Goal: Task Accomplishment & Management: Manage account settings

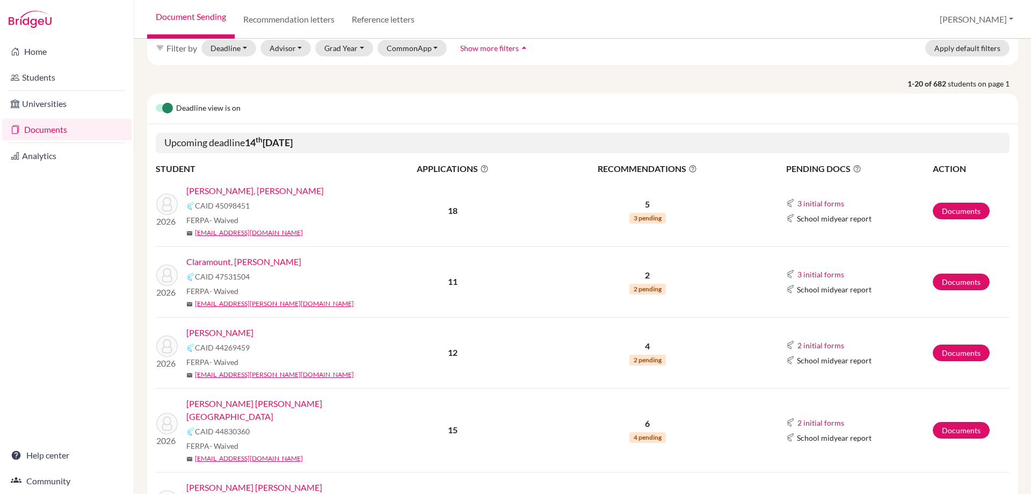
scroll to position [107, 0]
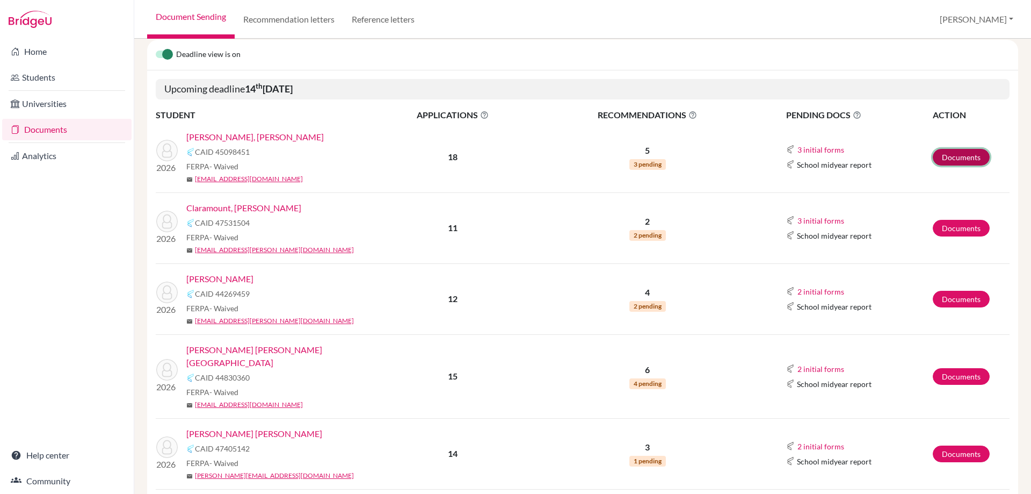
click at [939, 150] on link "Documents" at bounding box center [961, 157] width 57 height 17
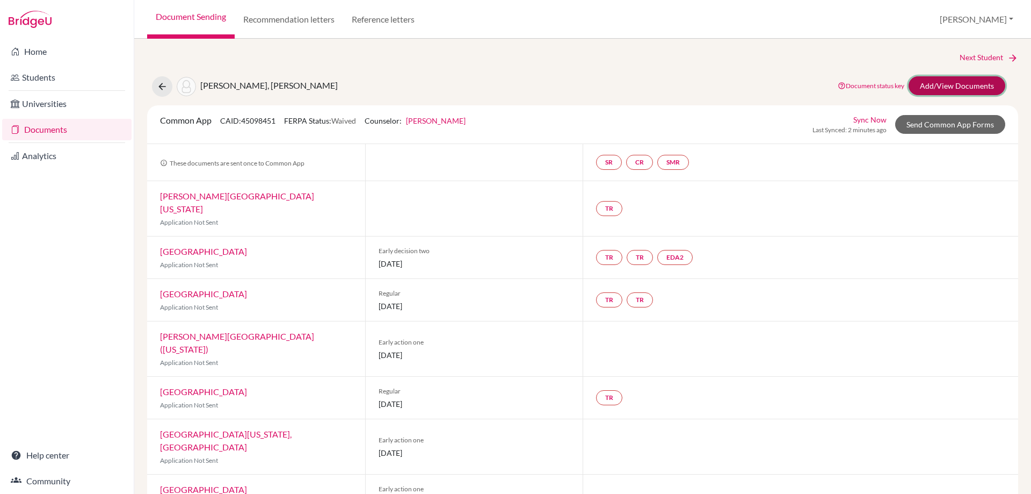
click at [951, 83] on link "Add/View Documents" at bounding box center [957, 85] width 97 height 19
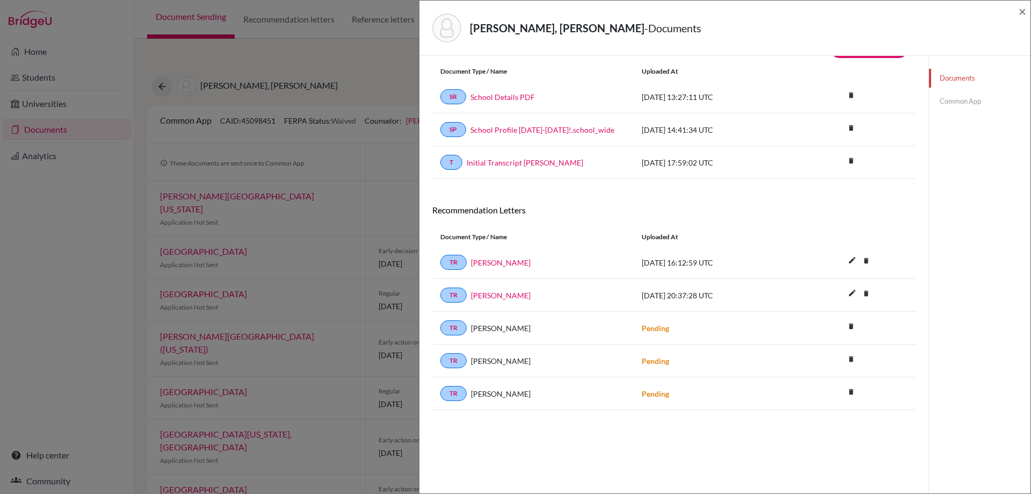
scroll to position [56, 0]
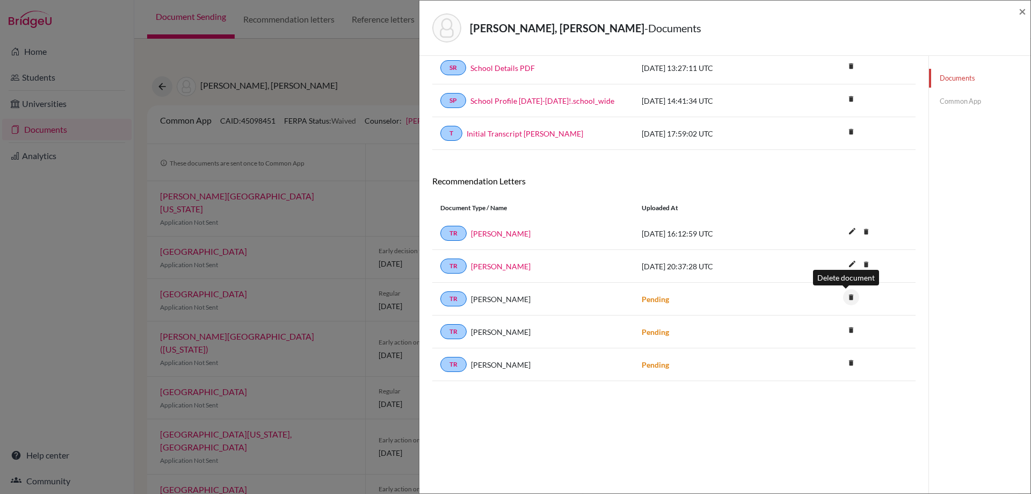
click at [846, 298] on icon "delete" at bounding box center [851, 297] width 16 height 16
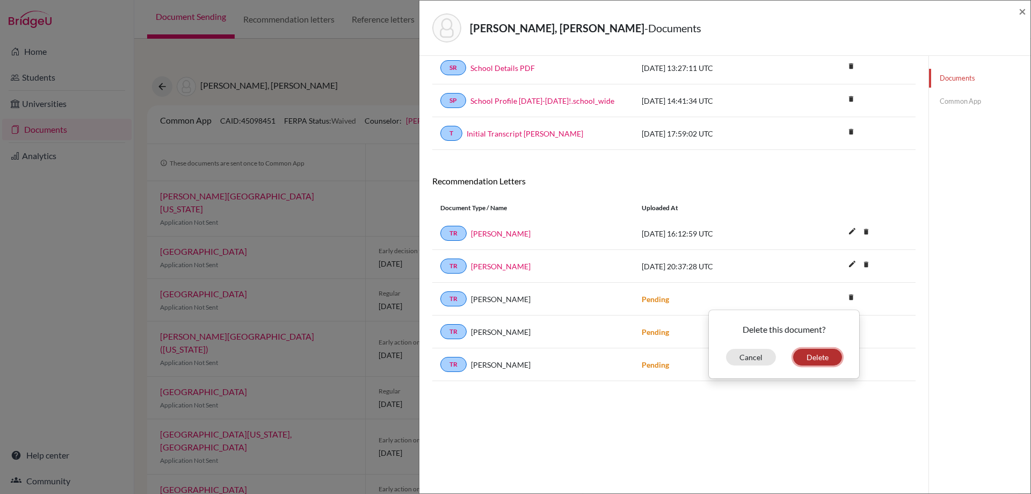
click at [816, 351] on button "Delete" at bounding box center [817, 357] width 49 height 17
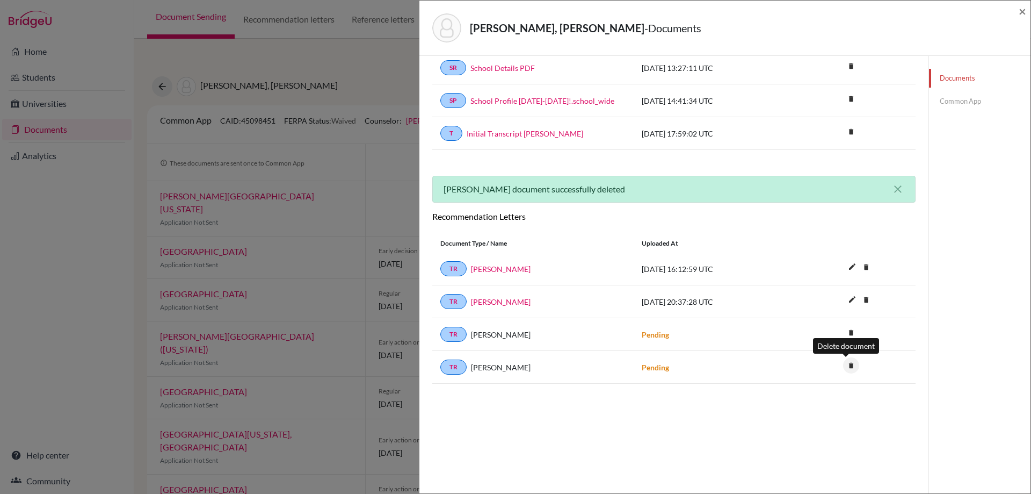
click at [844, 359] on icon "delete" at bounding box center [851, 365] width 16 height 16
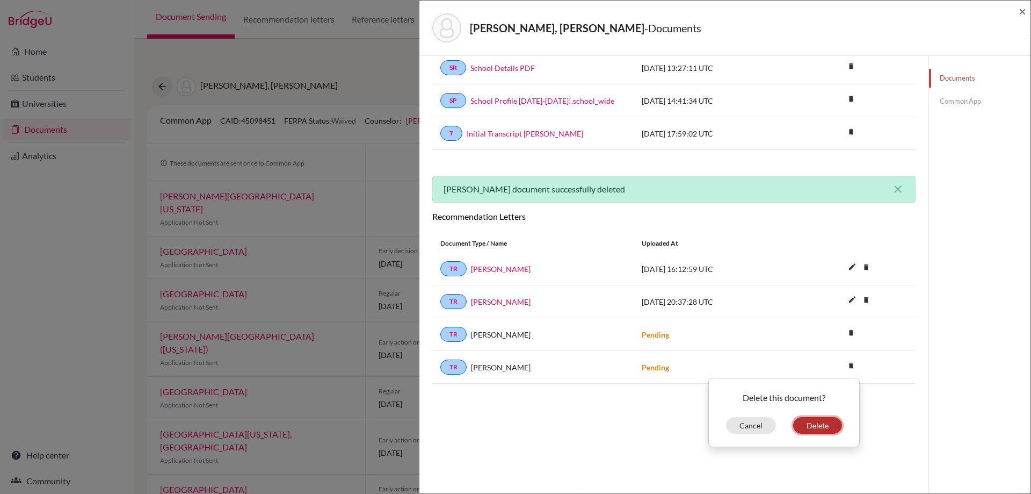
click at [825, 426] on button "Delete" at bounding box center [817, 425] width 49 height 17
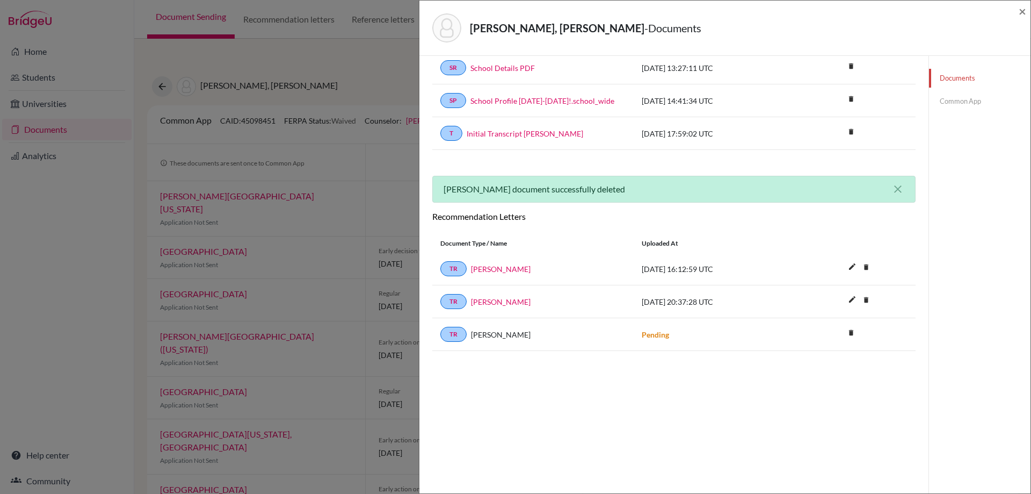
click at [972, 149] on div "Documents Common App" at bounding box center [980, 246] width 102 height 494
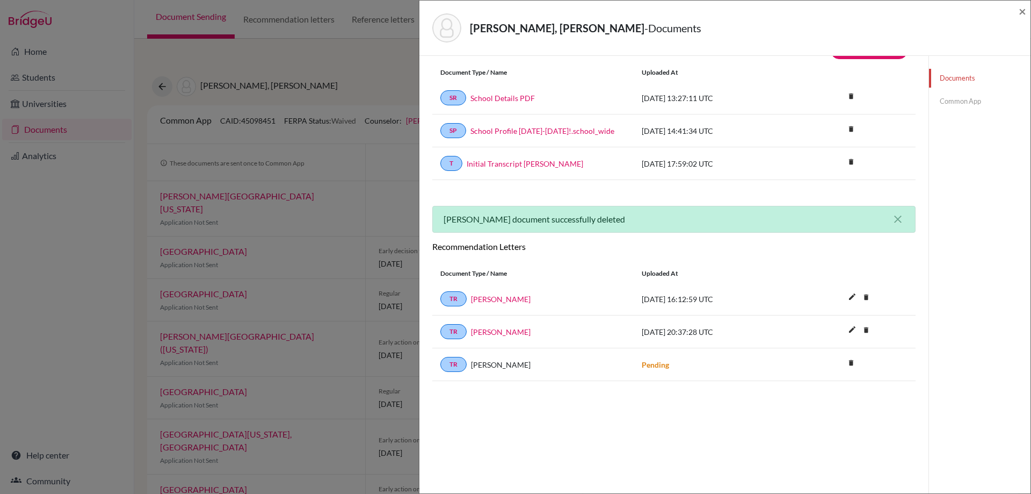
scroll to position [0, 0]
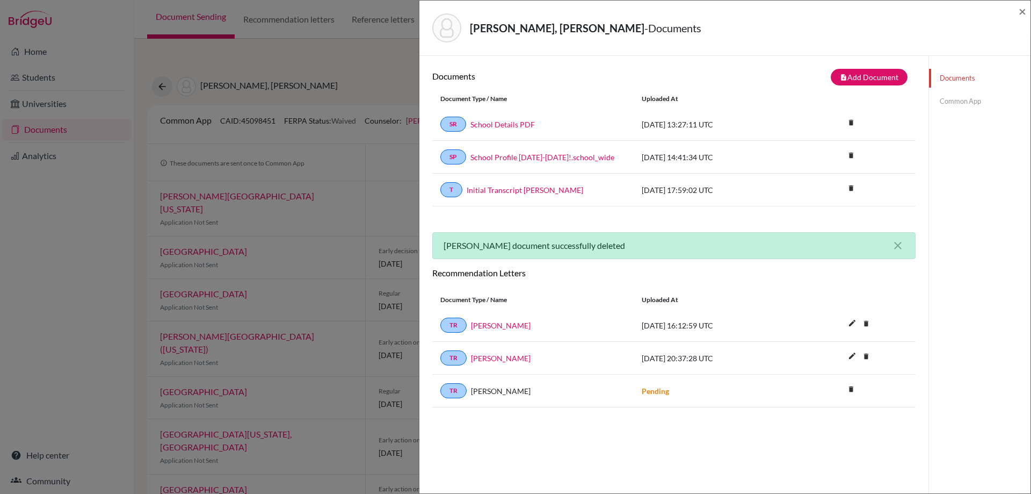
click at [1018, 13] on div "[PERSON_NAME], [PERSON_NAME] - Documents ×" at bounding box center [725, 28] width 603 height 46
click at [1020, 12] on span "×" at bounding box center [1023, 11] width 8 height 16
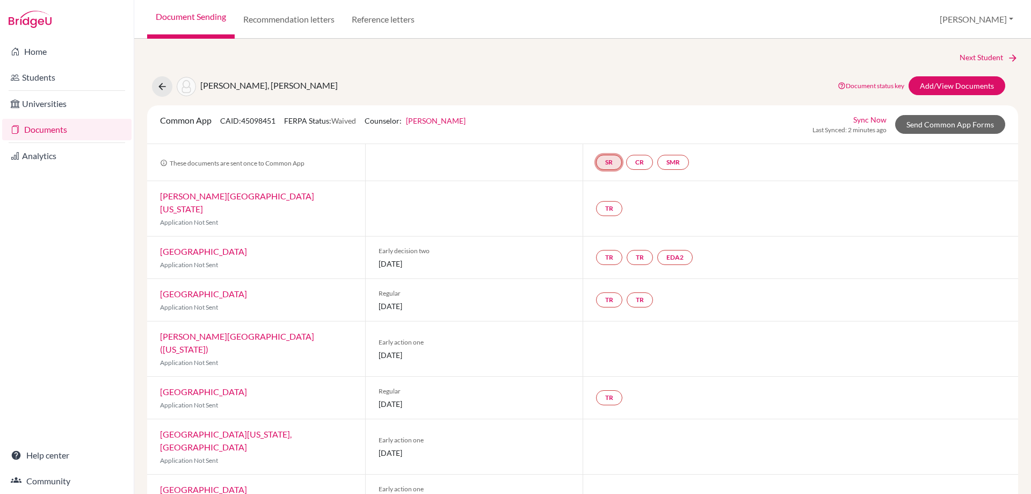
click at [607, 161] on link "SR" at bounding box center [609, 162] width 26 height 15
click at [668, 158] on link "SMR" at bounding box center [673, 162] width 32 height 15
click at [607, 201] on link "TR" at bounding box center [609, 208] width 26 height 15
click at [725, 207] on div "TR Teacher recommendation Incomplete" at bounding box center [801, 208] width 436 height 55
click at [606, 201] on link "TR" at bounding box center [609, 208] width 26 height 15
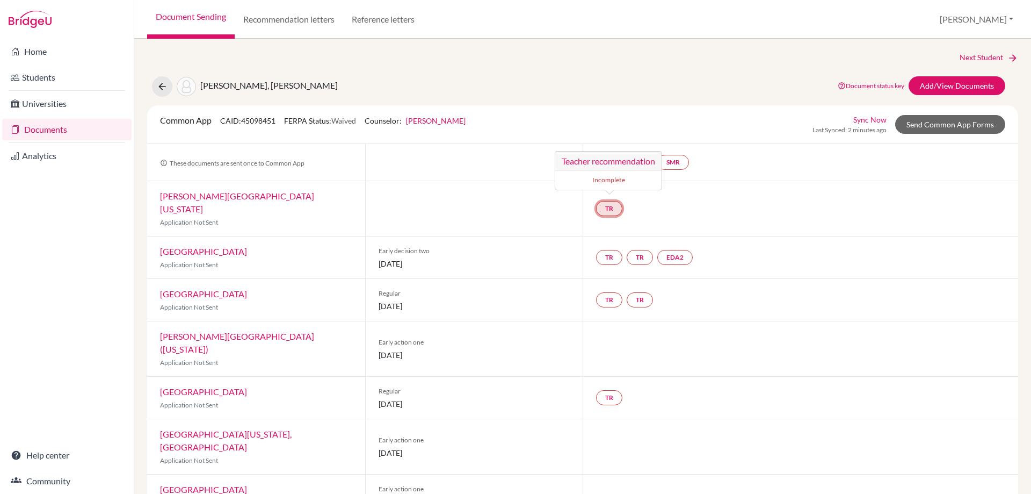
click at [617, 178] on small "Incomplete" at bounding box center [608, 180] width 93 height 10
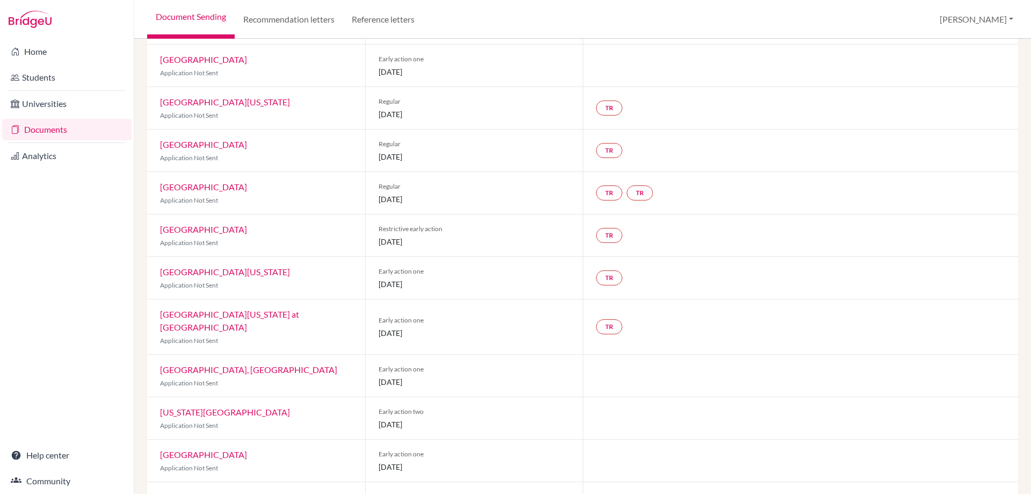
scroll to position [464, 0]
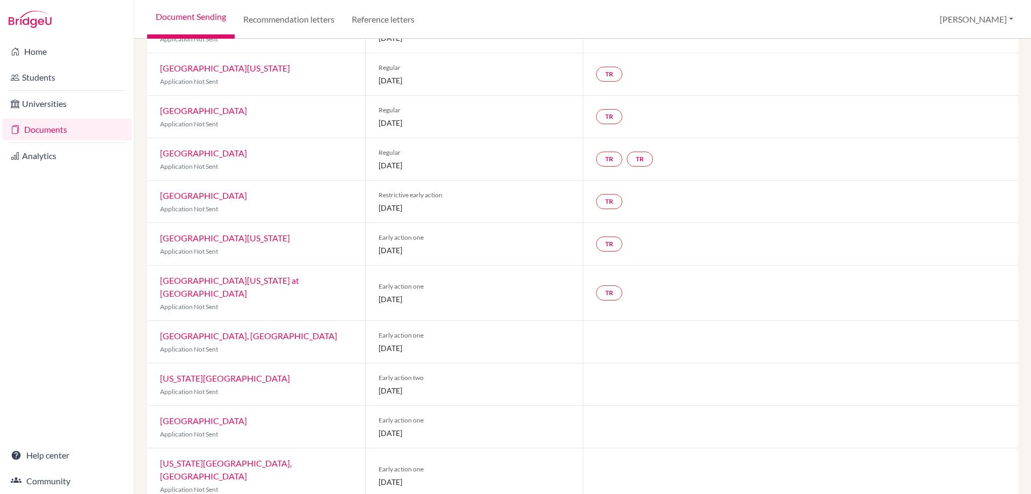
drag, startPoint x: 377, startPoint y: 255, endPoint x: 436, endPoint y: 251, distance: 59.2
click at [436, 293] on span "[DATE]" at bounding box center [475, 298] width 192 height 11
drag, startPoint x: 378, startPoint y: 467, endPoint x: 436, endPoint y: 463, distance: 57.6
drag, startPoint x: 377, startPoint y: 380, endPoint x: 452, endPoint y: 377, distance: 74.7
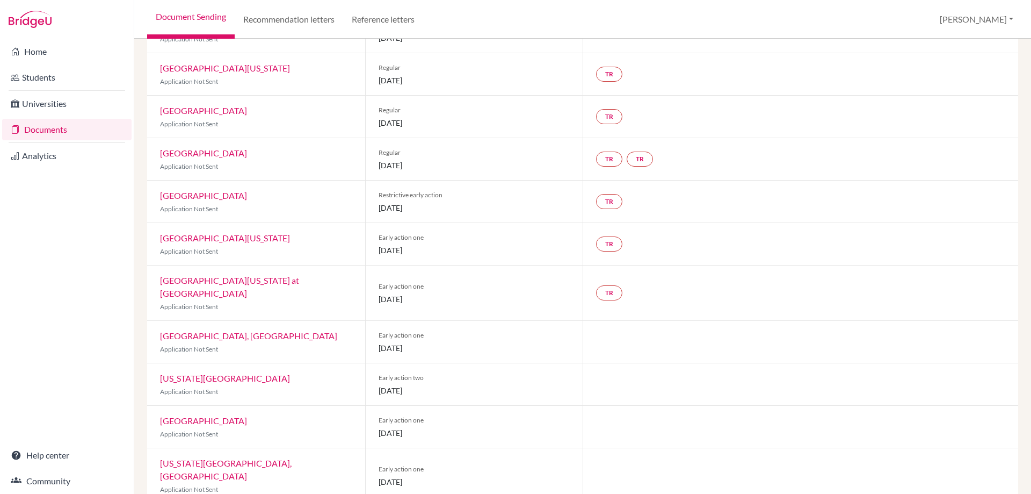
click at [452, 427] on span "[DATE]" at bounding box center [475, 432] width 192 height 11
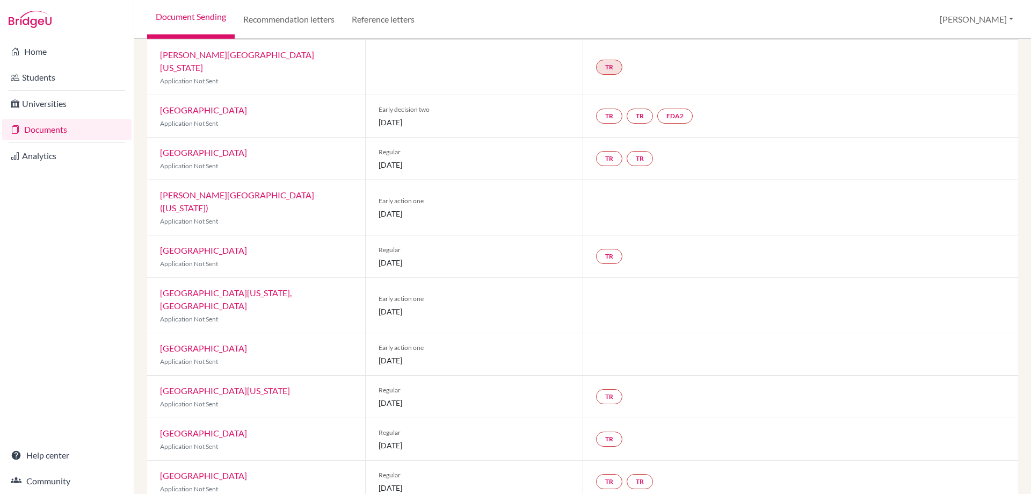
scroll to position [0, 0]
